Goal: Find specific fact: Find specific fact

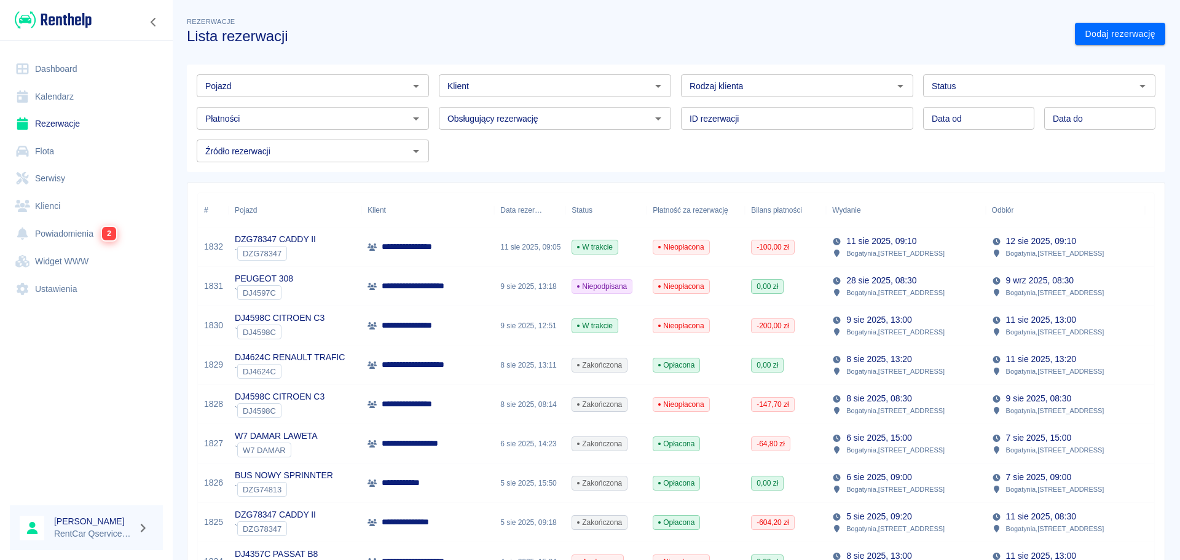
click at [47, 157] on link "Flota" at bounding box center [86, 152] width 153 height 28
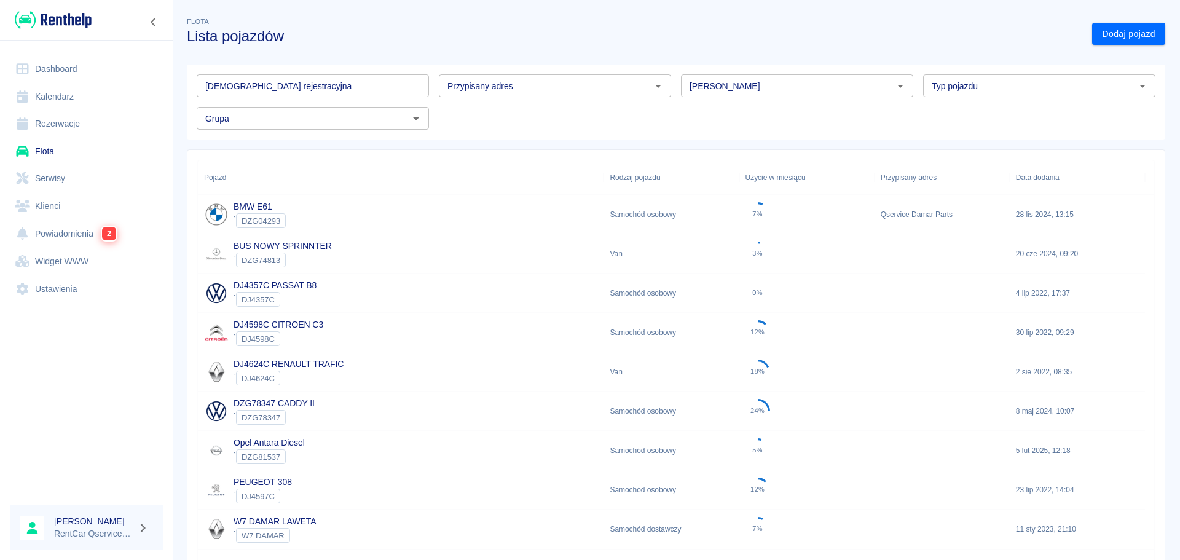
click at [347, 255] on div "BUS NOWY SPRINNTER ` DZG74813" at bounding box center [401, 253] width 406 height 39
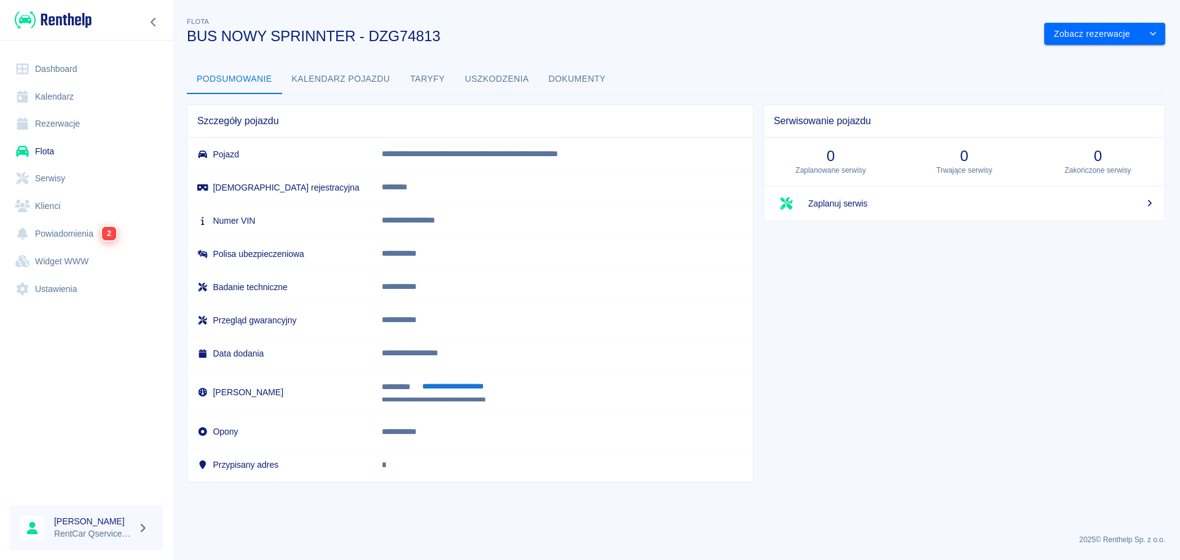
click at [394, 381] on p "**********" at bounding box center [560, 387] width 357 height 14
copy p "***** *"
